Goal: Information Seeking & Learning: Learn about a topic

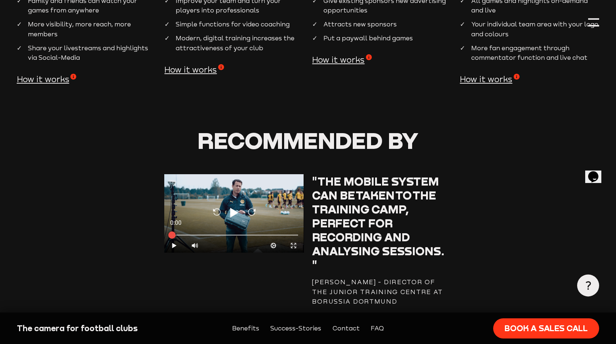
scroll to position [571, 0]
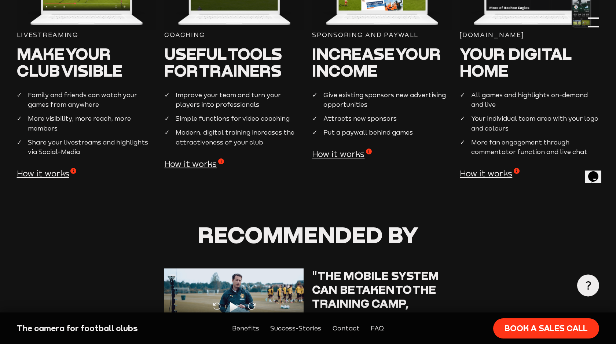
click at [598, 25] on div at bounding box center [593, 22] width 11 height 11
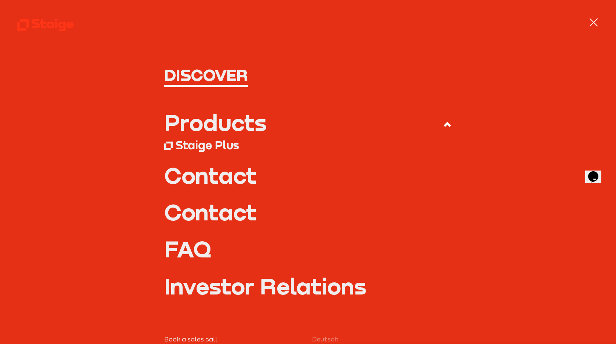
click at [207, 129] on div "Products" at bounding box center [215, 122] width 102 height 22
click at [0, 0] on input "Products" at bounding box center [0, 0] width 0 height 0
click at [187, 150] on div "Staige Plus" at bounding box center [207, 145] width 63 height 14
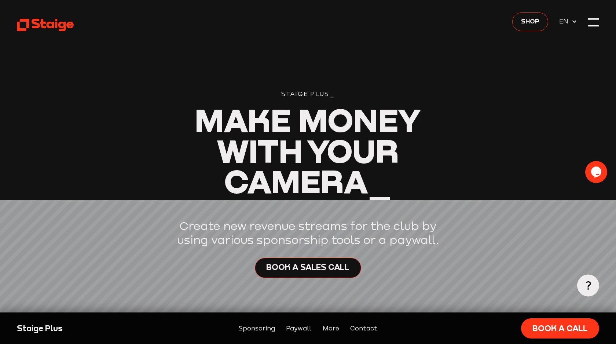
click at [298, 327] on link "Paywall" at bounding box center [298, 328] width 25 height 10
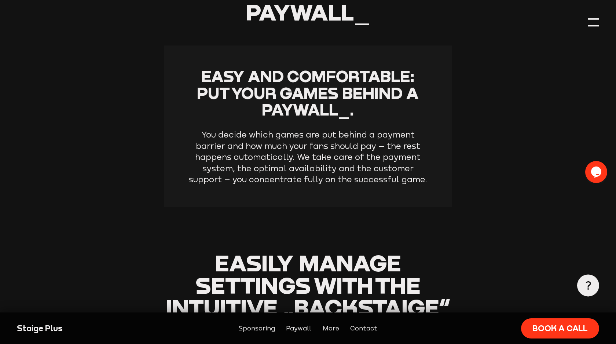
scroll to position [864, 0]
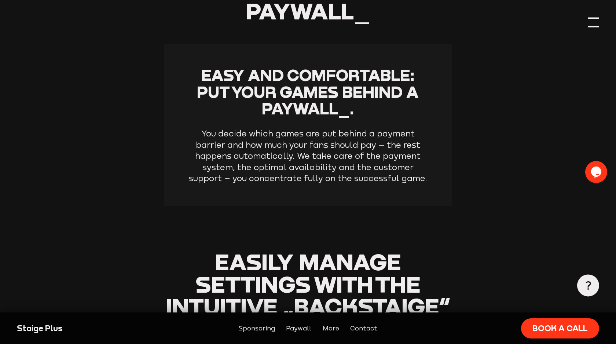
click at [597, 24] on div at bounding box center [593, 22] width 11 height 11
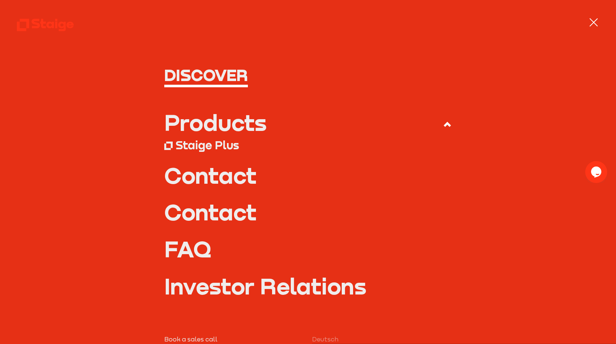
click at [450, 126] on icon at bounding box center [447, 124] width 9 height 9
click at [0, 0] on input "Products" at bounding box center [0, 0] width 0 height 0
